Goal: Task Accomplishment & Management: Manage account settings

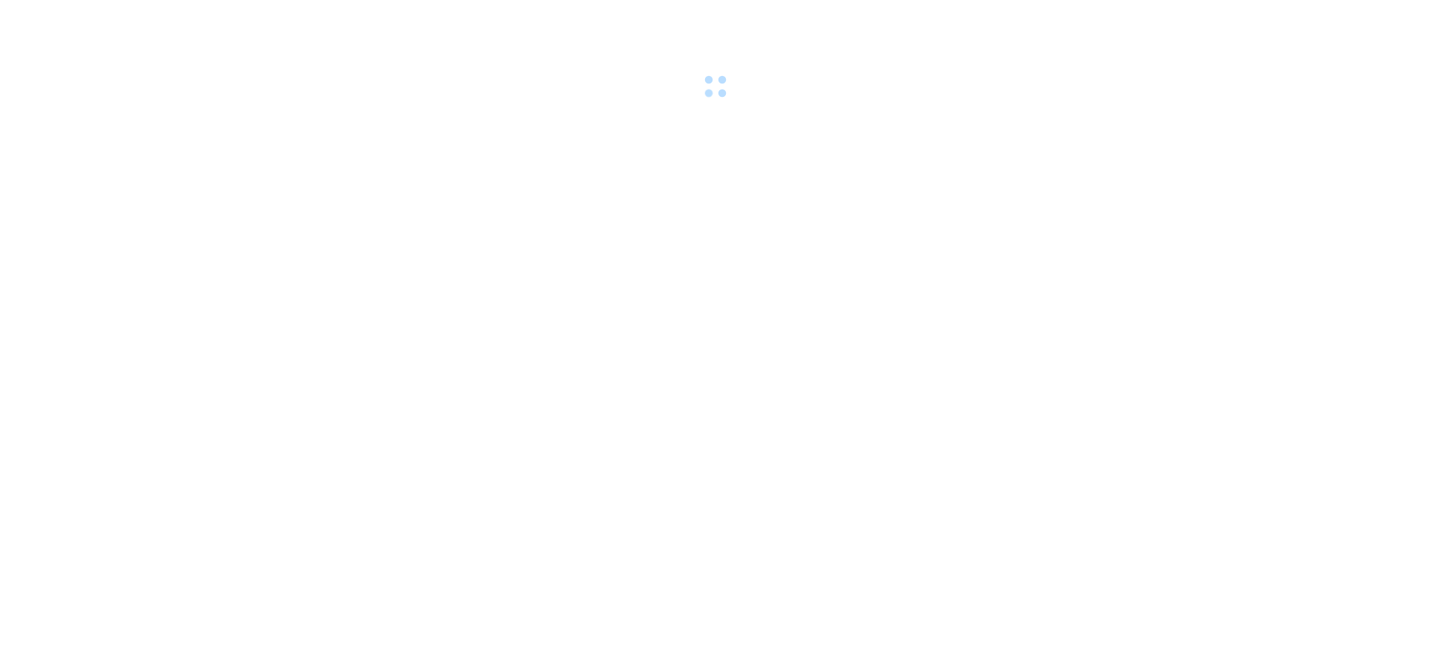
click at [1299, 30] on div at bounding box center [715, 51] width 1431 height 103
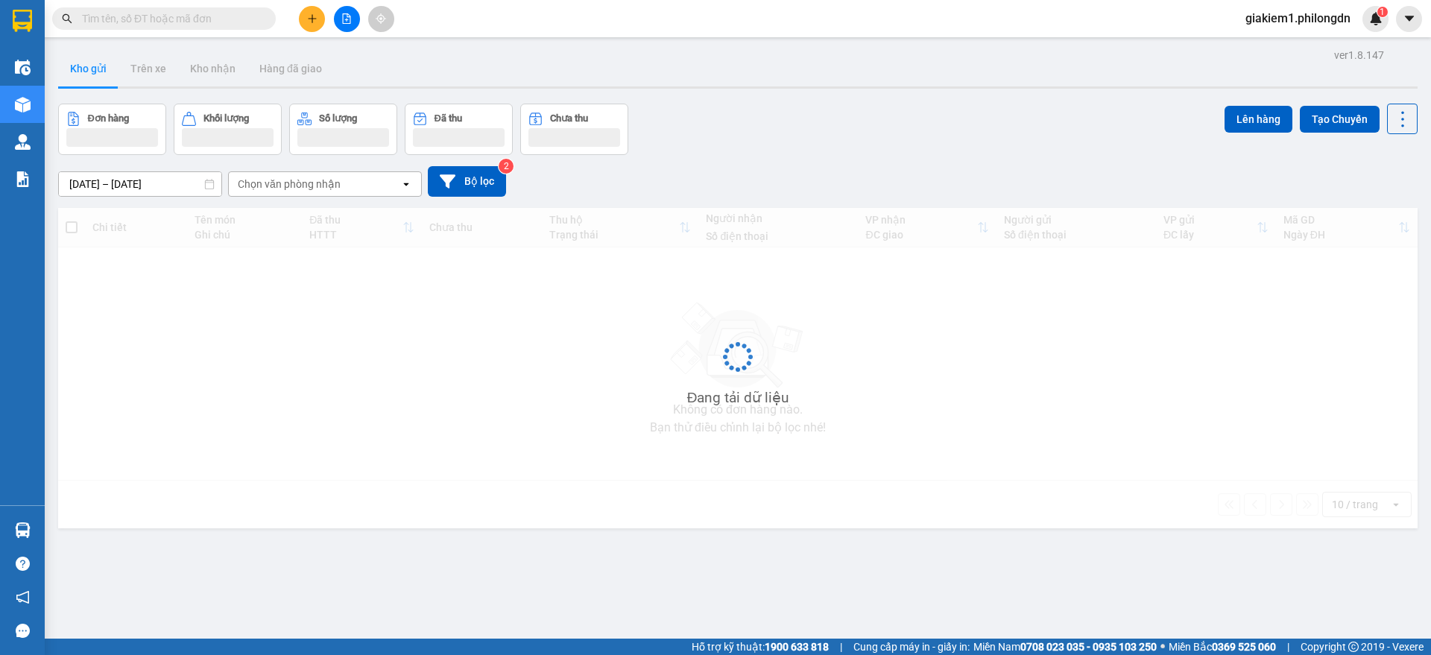
click at [1264, 11] on span "giakiem1.philongdn" at bounding box center [1298, 18] width 129 height 19
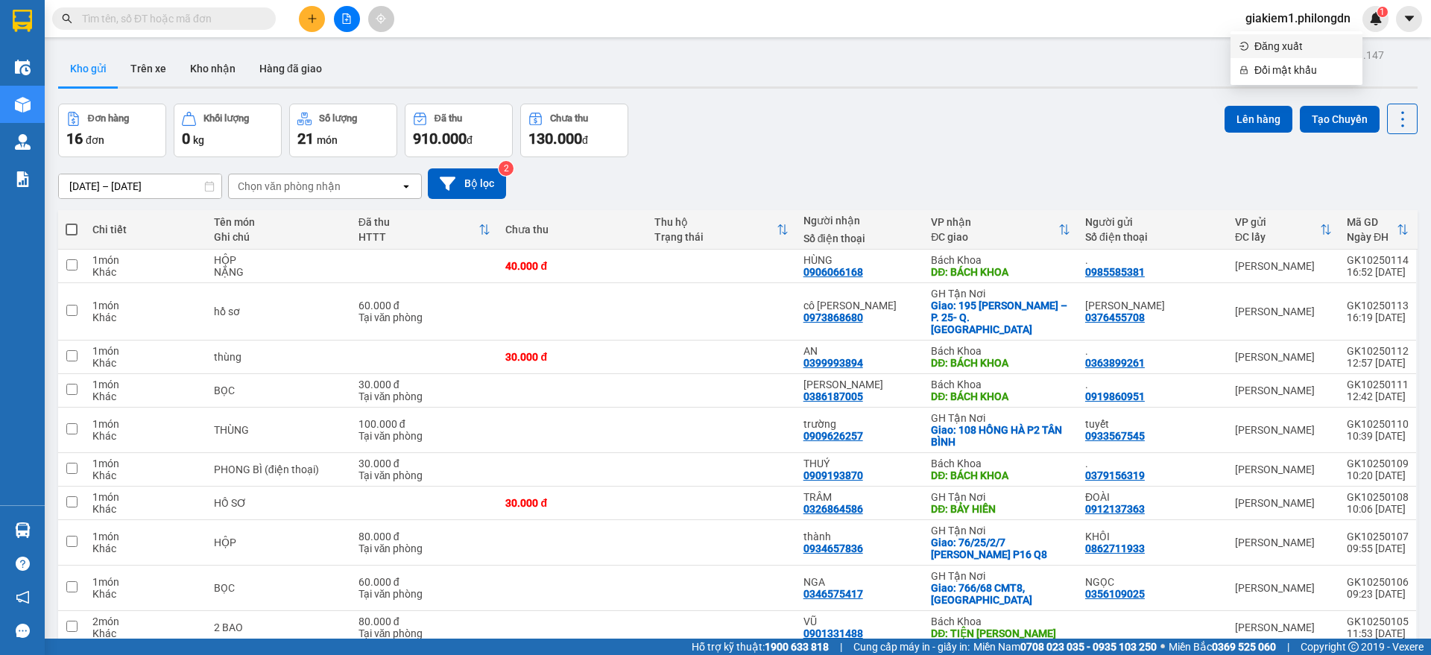
click at [1278, 43] on span "Đăng xuất" at bounding box center [1304, 46] width 99 height 16
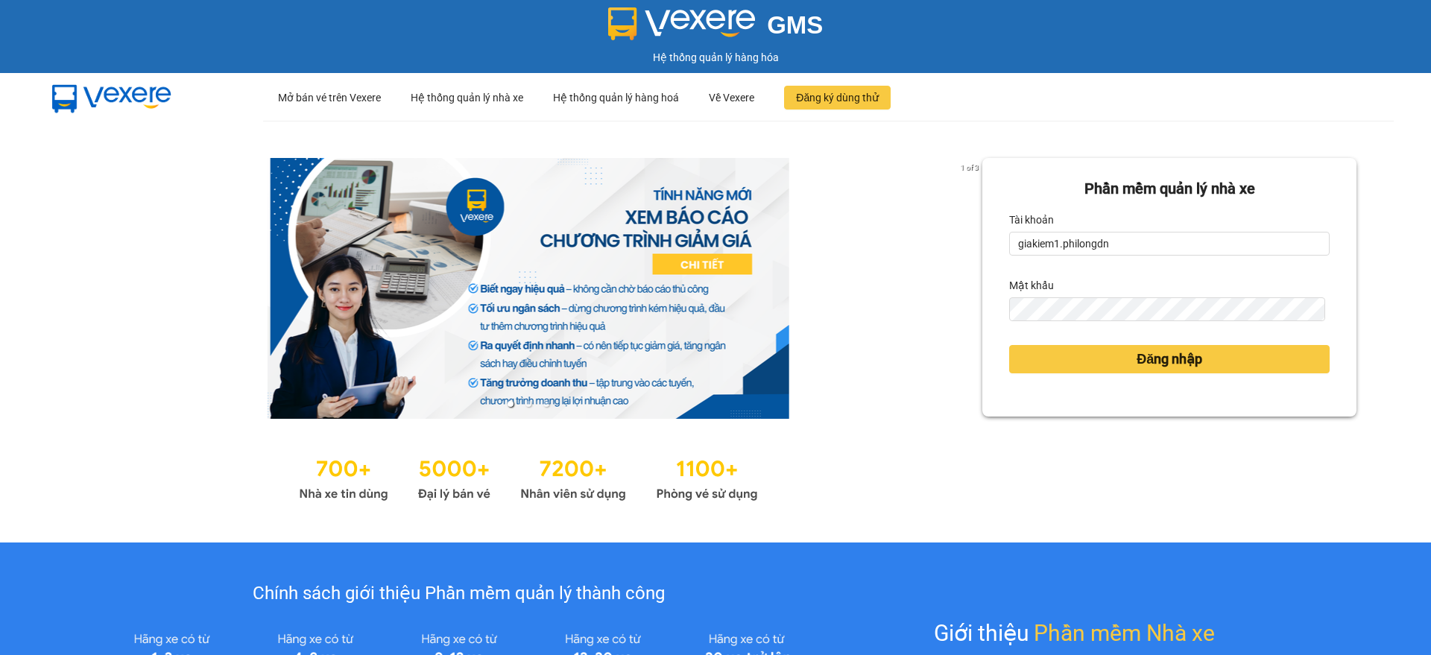
click at [1053, 230] on div "Tài khoản" at bounding box center [1169, 220] width 321 height 24
click at [1101, 241] on input "giakiem1.philongdn" at bounding box center [1169, 244] width 321 height 24
type input "bachkhoa.philongdn"
click at [1061, 357] on button "Đăng nhập" at bounding box center [1169, 359] width 321 height 28
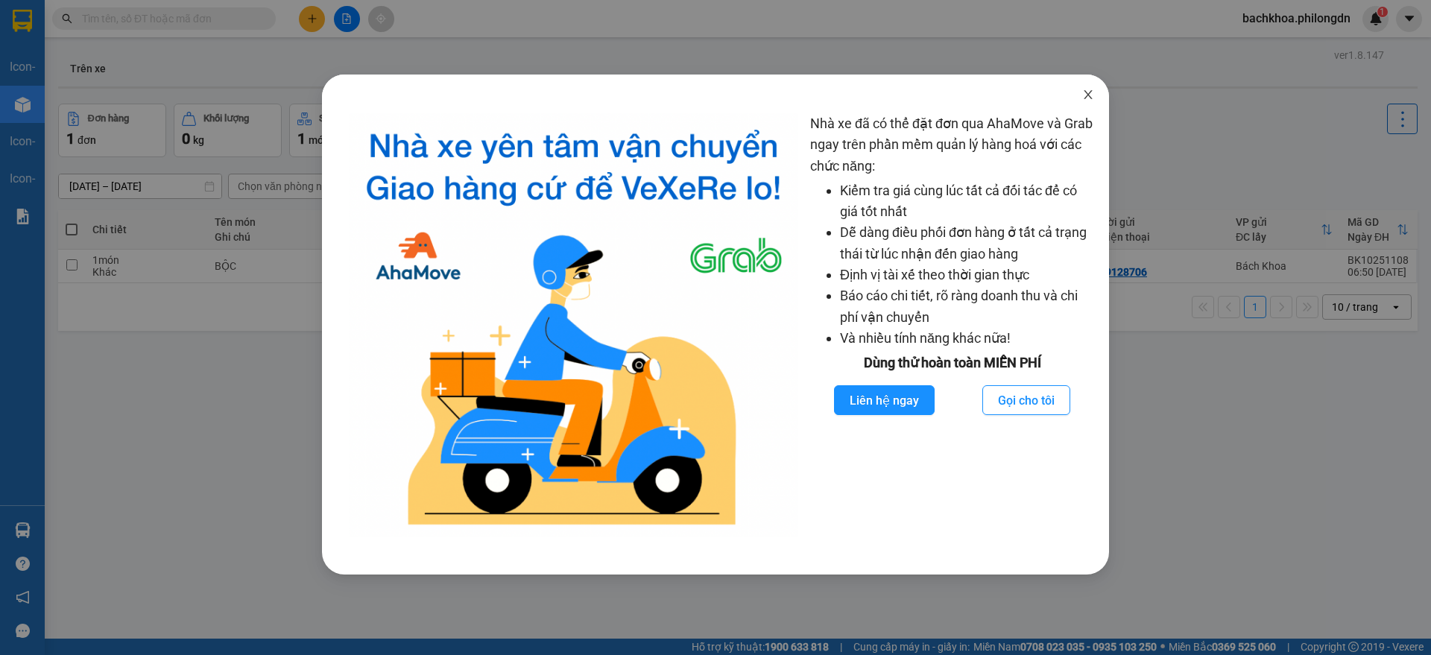
click at [1084, 97] on icon "close" at bounding box center [1089, 95] width 12 height 12
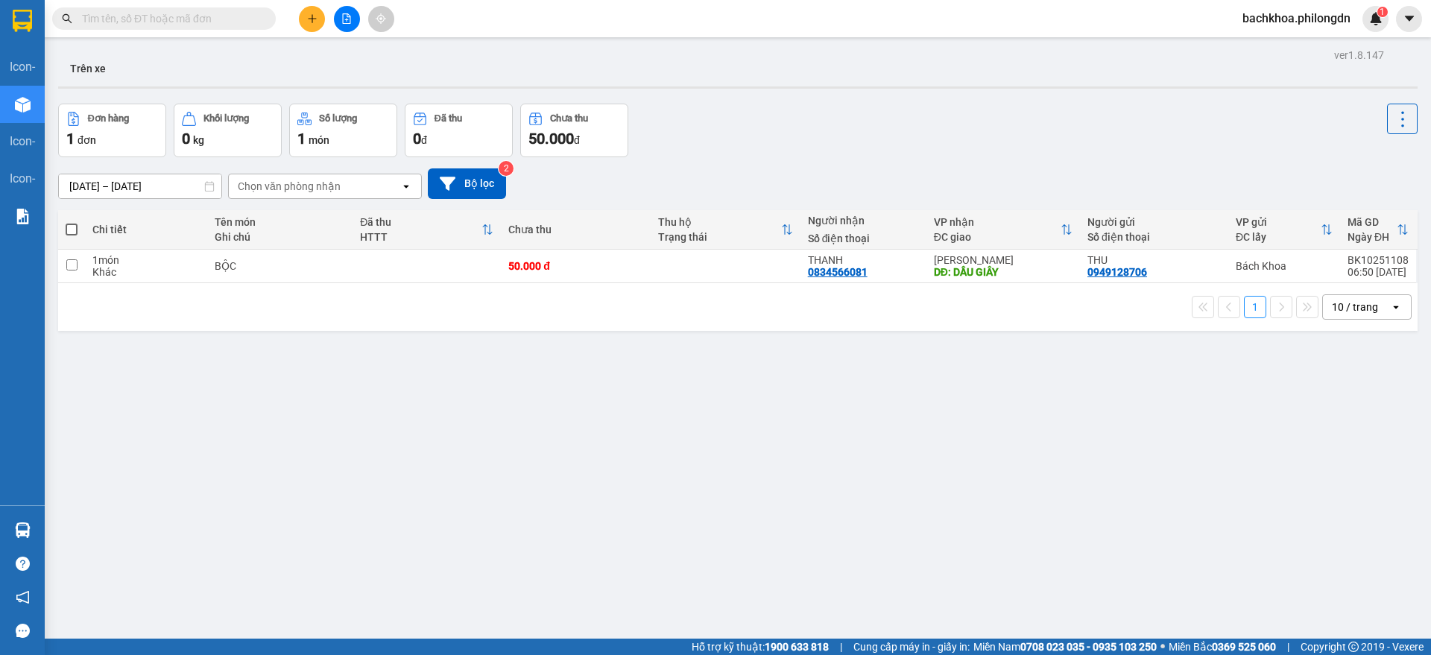
click at [1274, 25] on span "bachkhoa.philongdn" at bounding box center [1297, 18] width 132 height 19
click at [1258, 45] on span "Đăng xuất" at bounding box center [1303, 46] width 102 height 16
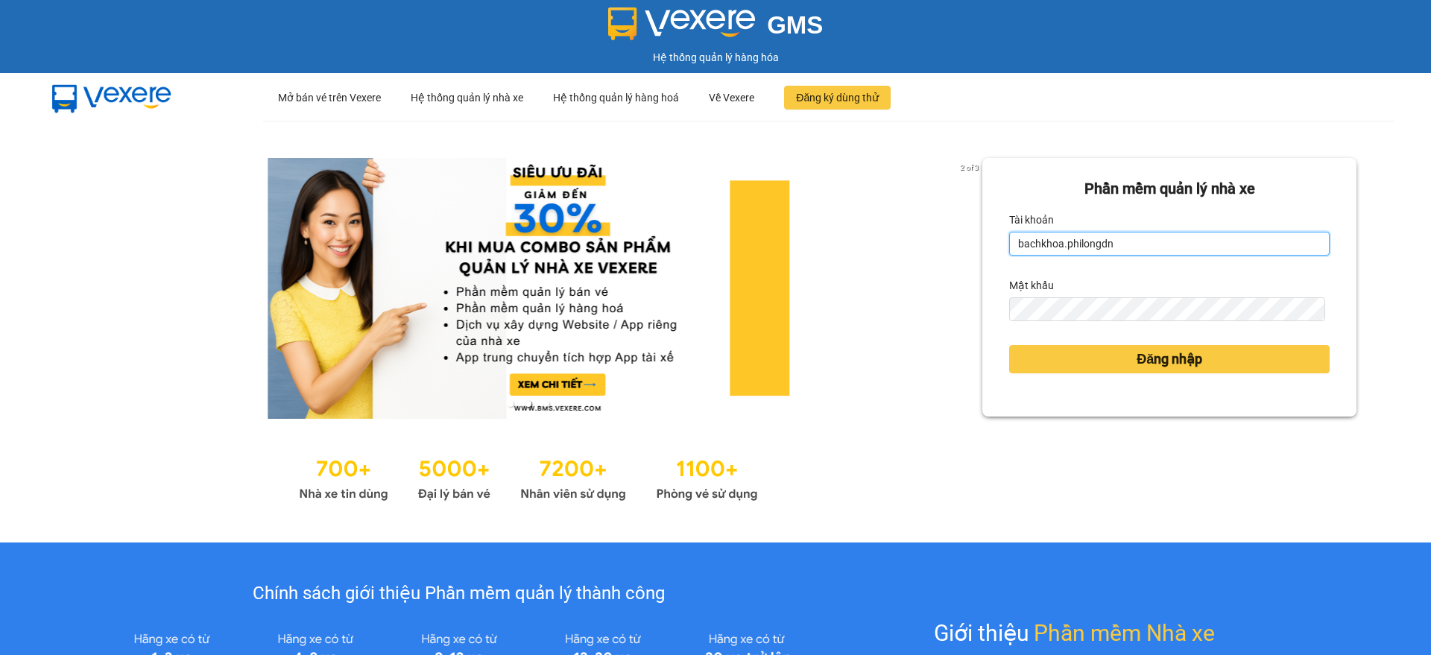
click at [1142, 240] on input "bachkhoa.philongdn" at bounding box center [1169, 244] width 321 height 24
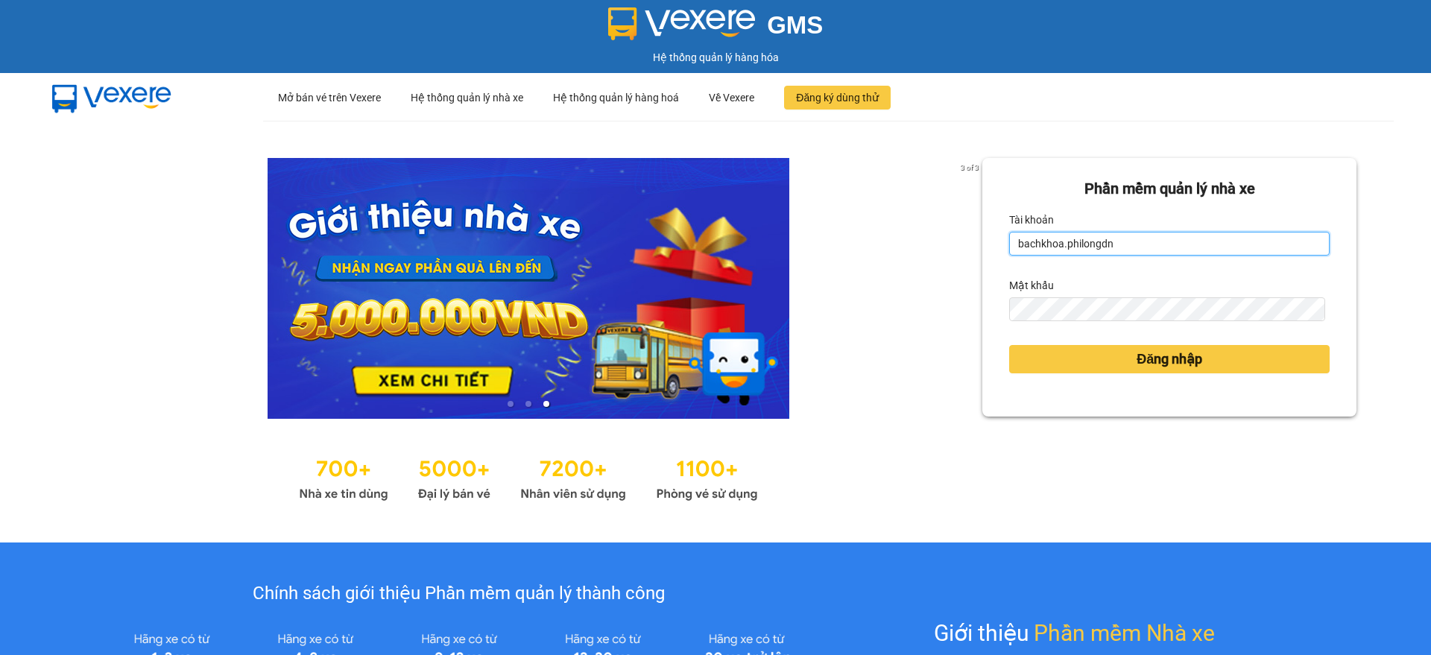
type input "giakiem1.philongdn"
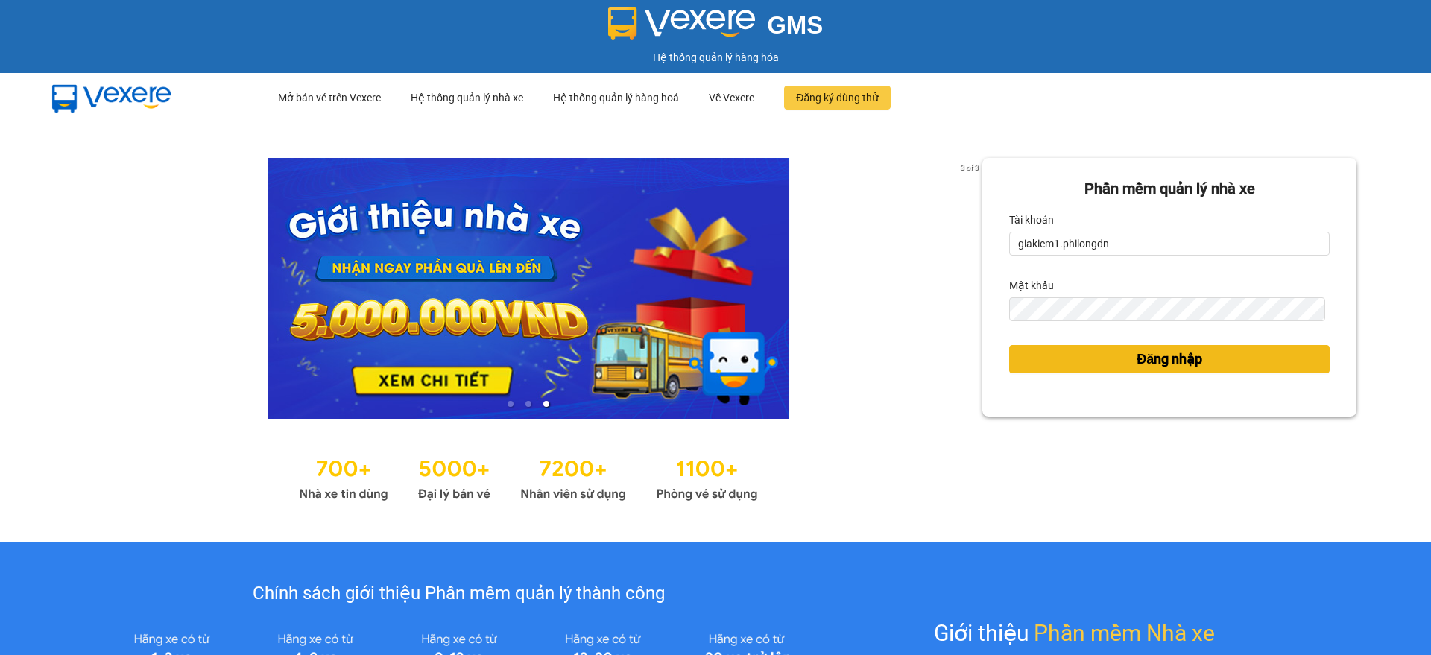
click at [1228, 354] on button "Đăng nhập" at bounding box center [1169, 359] width 321 height 28
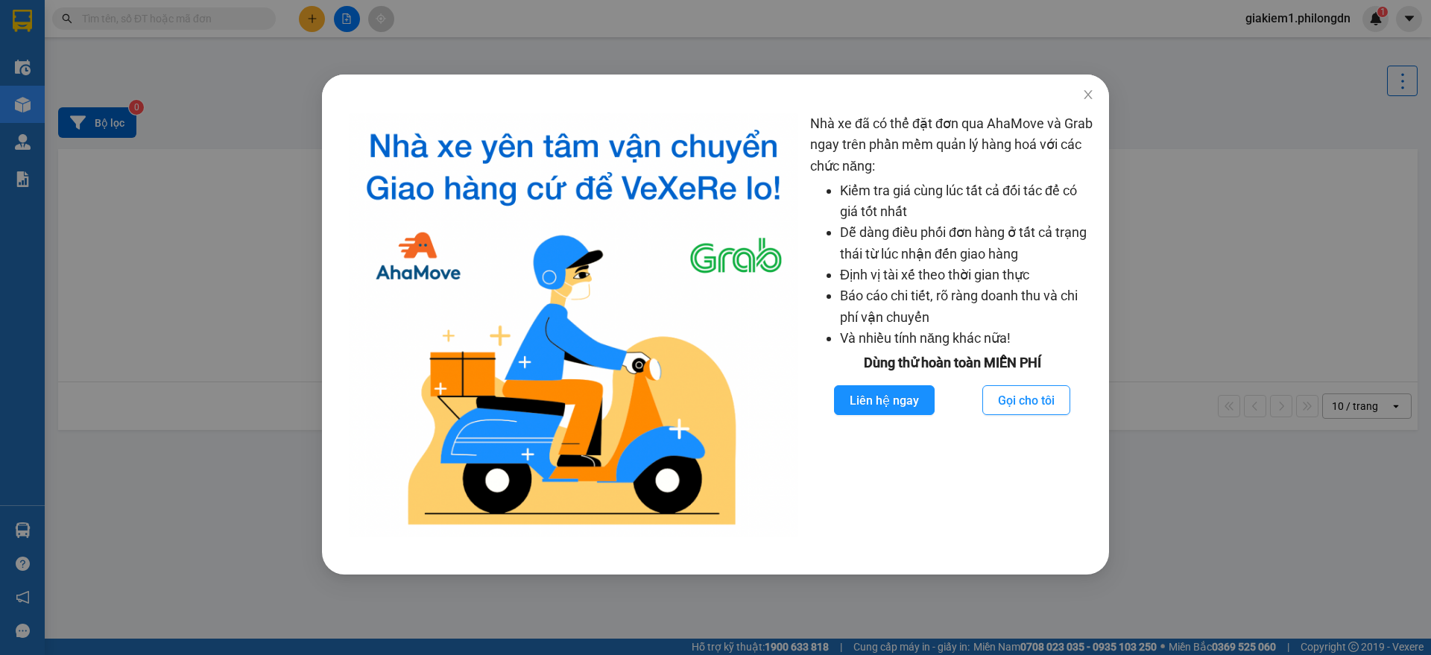
click at [1173, 317] on div "Nhà xe đã có thể đặt đơn qua AhaMove và Grab ngay trên phần mềm quản lý hàng ho…" at bounding box center [715, 327] width 1431 height 655
